Goal: Find contact information: Find contact information

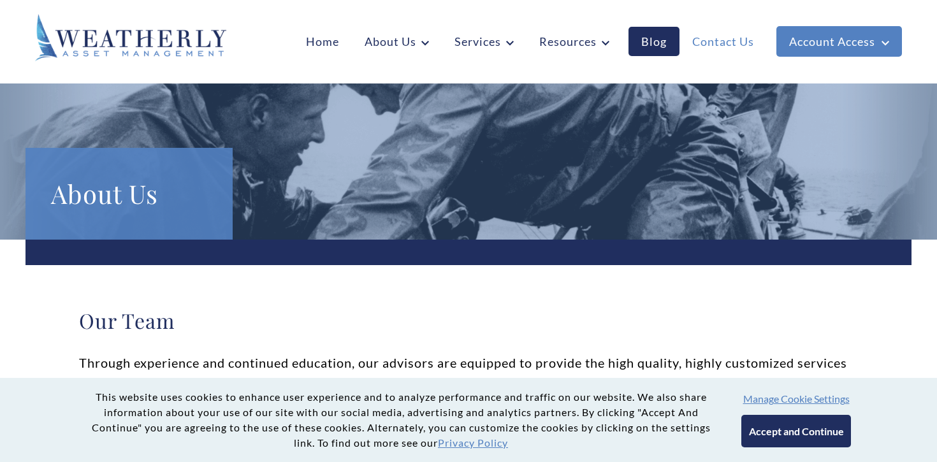
click at [713, 45] on link "Contact Us" at bounding box center [722, 41] width 87 height 29
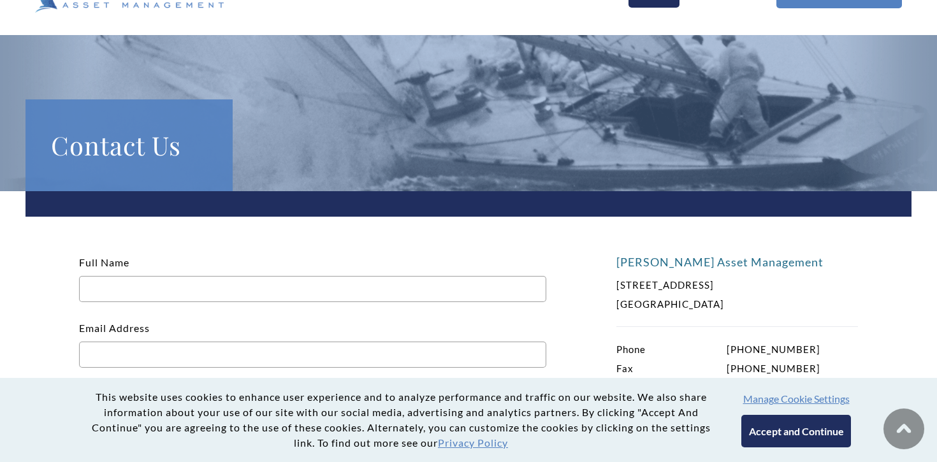
scroll to position [101, 0]
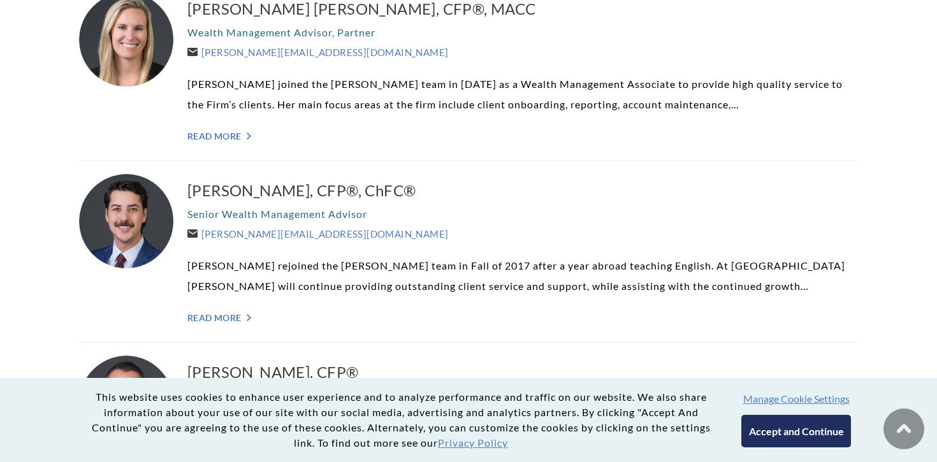
scroll to position [1314, 0]
